Goal: Task Accomplishment & Management: Manage account settings

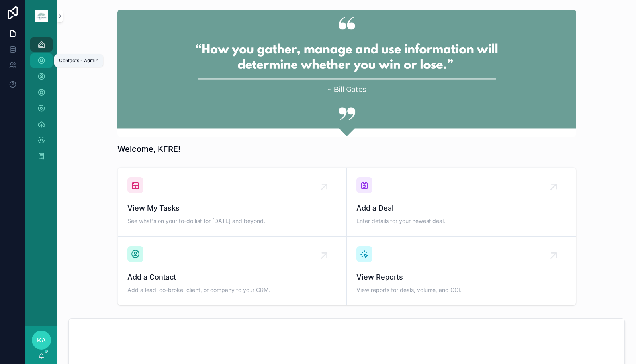
click at [47, 62] on div "Contacts - Admin" at bounding box center [41, 60] width 13 height 13
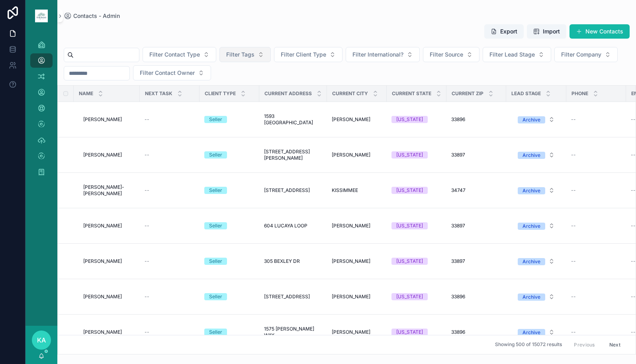
click at [254, 55] on span "Filter Tags" at bounding box center [240, 55] width 28 height 8
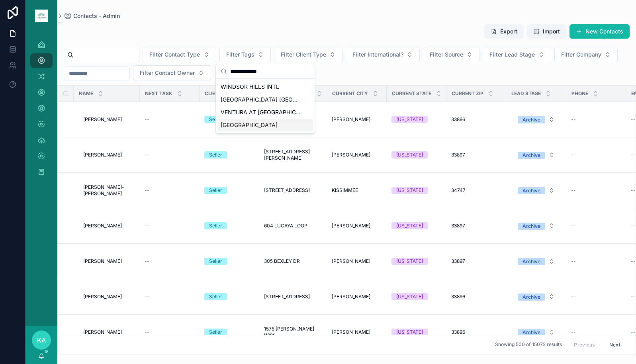
type input "**********"
click at [258, 129] on span "[GEOGRAPHIC_DATA]" at bounding box center [249, 125] width 57 height 8
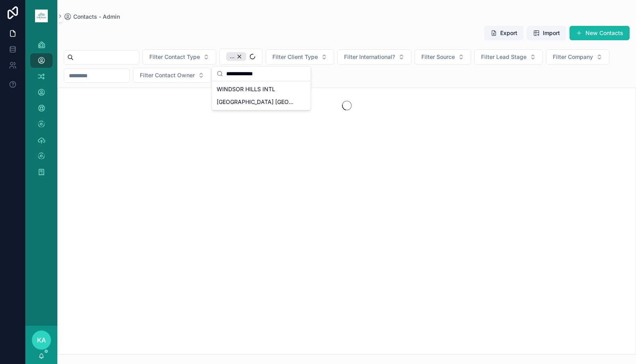
click at [422, 18] on div "Contacts - Admin" at bounding box center [347, 17] width 566 height 8
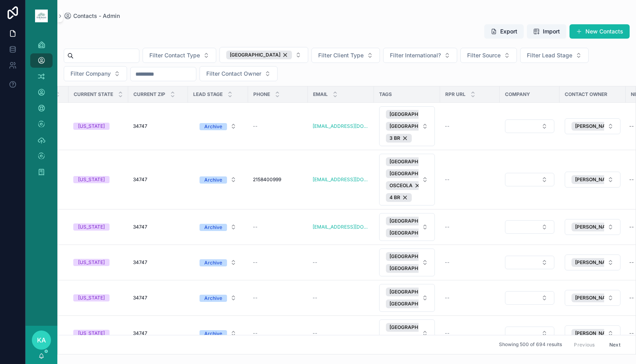
scroll to position [0, 313]
click at [431, 139] on button "[GEOGRAPHIC_DATA] [GEOGRAPHIC_DATA] 3 BR" at bounding box center [407, 126] width 56 height 40
type input "**********"
click at [393, 170] on span "PROPSTREAM" at bounding box center [386, 171] width 38 height 8
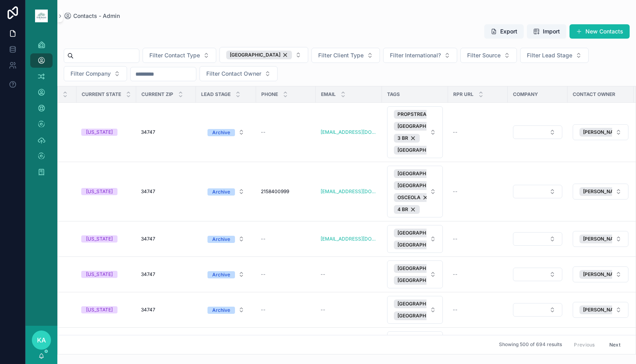
scroll to position [0, 306]
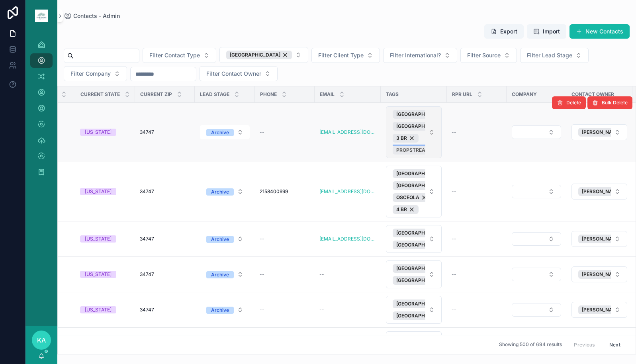
click at [423, 149] on span "PROPSTREAM" at bounding box center [412, 150] width 33 height 6
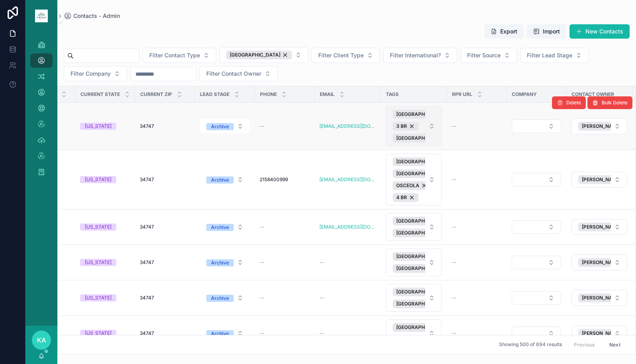
click at [438, 127] on button "[GEOGRAPHIC_DATA] [GEOGRAPHIC_DATA] 3 [GEOGRAPHIC_DATA]" at bounding box center [414, 126] width 56 height 40
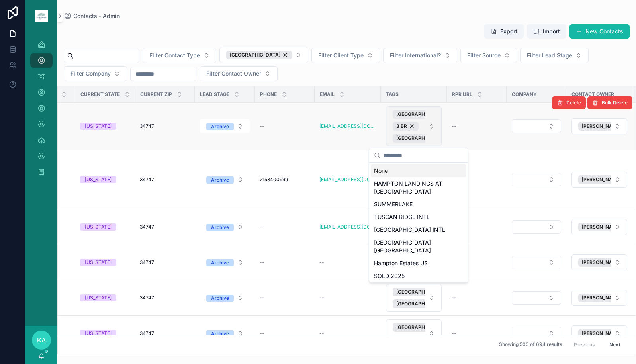
click at [436, 137] on button "[GEOGRAPHIC_DATA] [GEOGRAPHIC_DATA] 3 [GEOGRAPHIC_DATA]" at bounding box center [414, 126] width 56 height 40
